Goal: Task Accomplishment & Management: Manage account settings

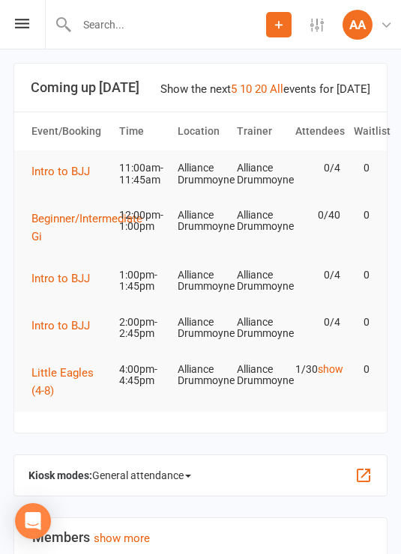
click at [28, 22] on icon at bounding box center [22, 24] width 14 height 10
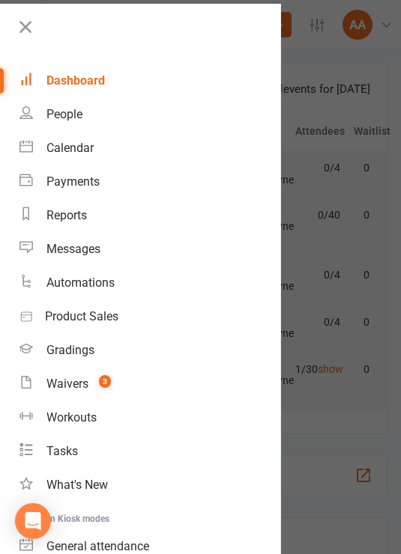
click at [76, 118] on div "People" at bounding box center [64, 114] width 36 height 14
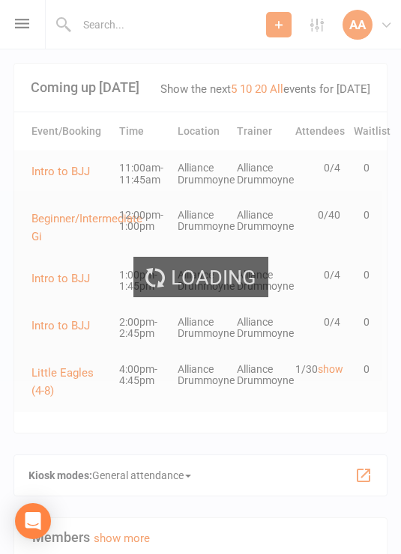
select select "100"
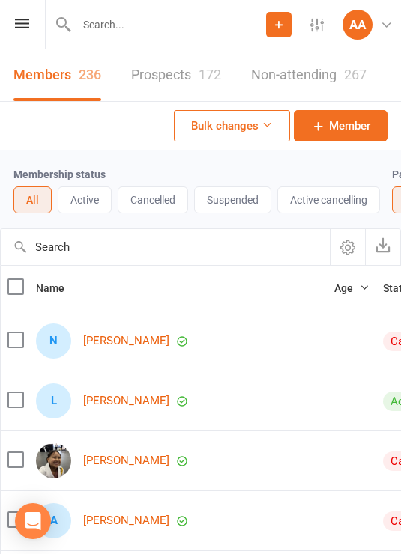
click at [201, 67] on div "172" at bounding box center [210, 75] width 22 height 16
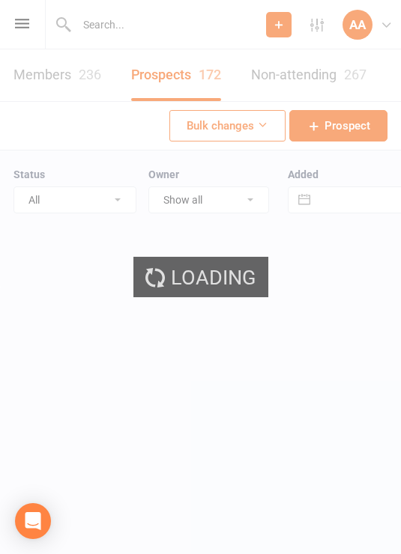
select select "100"
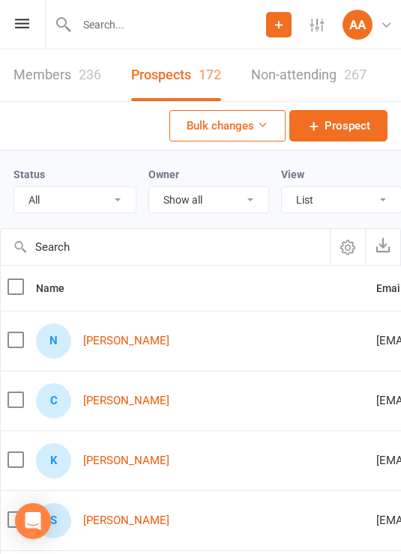
click at [94, 72] on div "236" at bounding box center [90, 75] width 22 height 16
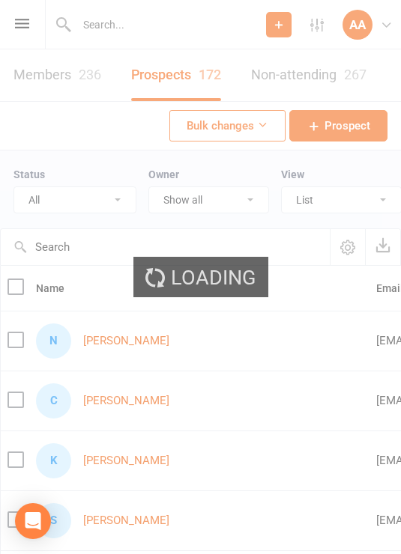
select select "100"
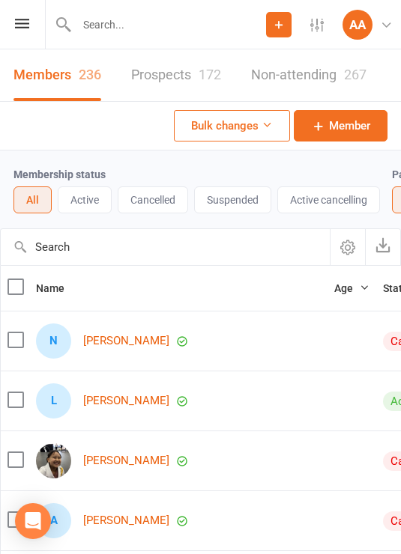
click at [100, 204] on button "Active" at bounding box center [85, 200] width 54 height 27
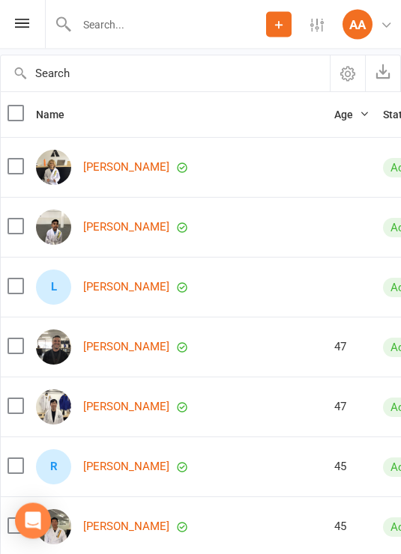
scroll to position [177, 0]
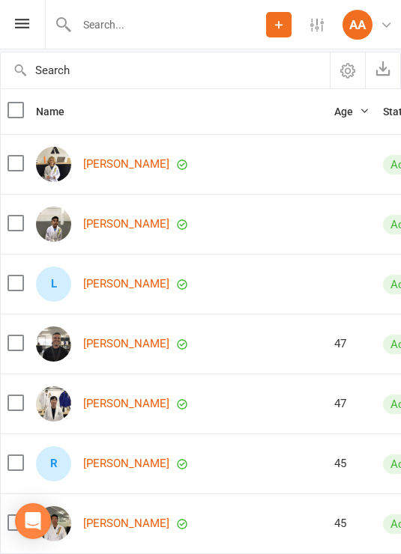
click at [334, 118] on button "Age" at bounding box center [351, 112] width 35 height 18
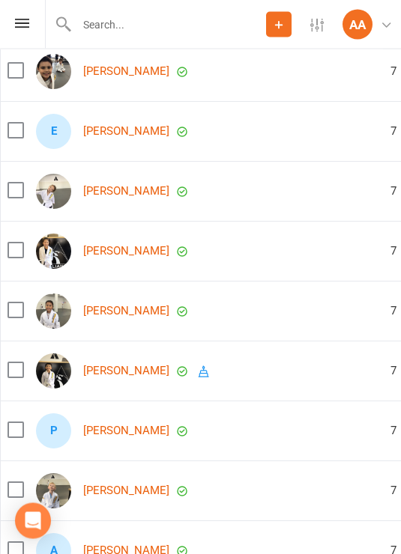
scroll to position [3626, 0]
click at [195, 372] on button "button" at bounding box center [204, 371] width 18 height 19
click at [231, 381] on div "[PERSON_NAME]" at bounding box center [206, 371] width 341 height 35
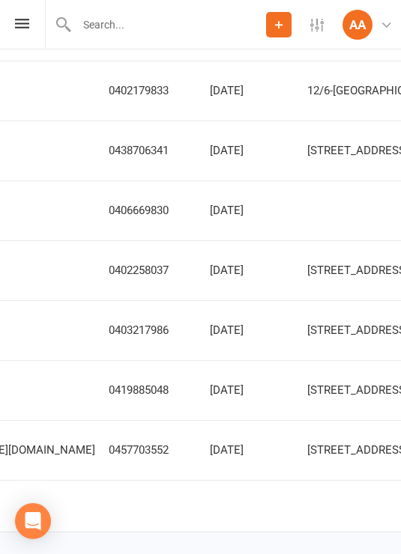
scroll to position [0, 934]
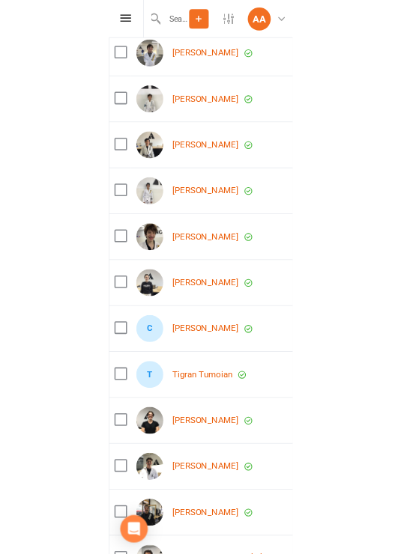
scroll to position [960, 0]
